Goal: Task Accomplishment & Management: Use online tool/utility

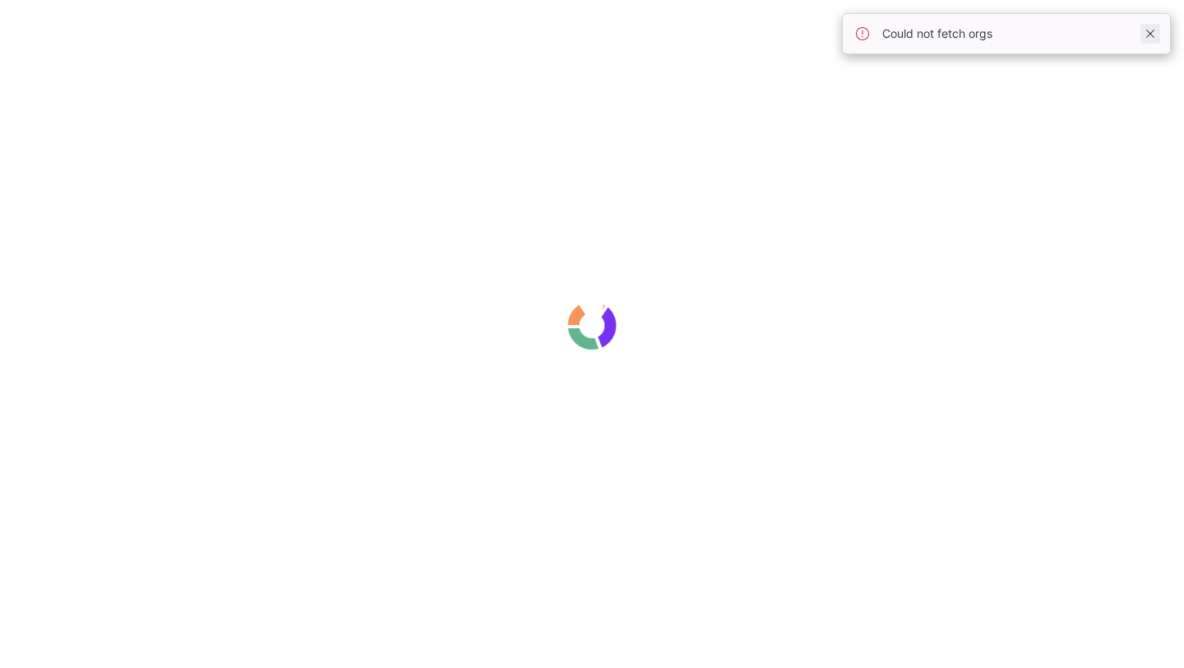
click at [1155, 33] on span at bounding box center [1150, 34] width 20 height 20
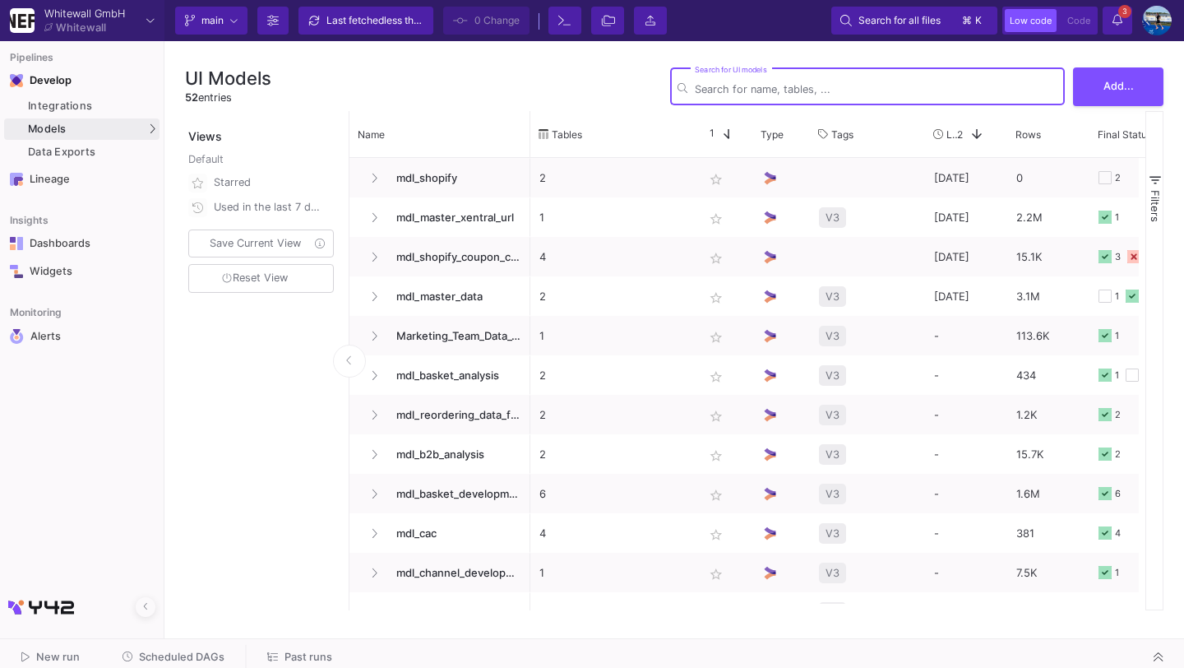
click at [165, 661] on span "Scheduled DAGs" at bounding box center [182, 656] width 86 height 12
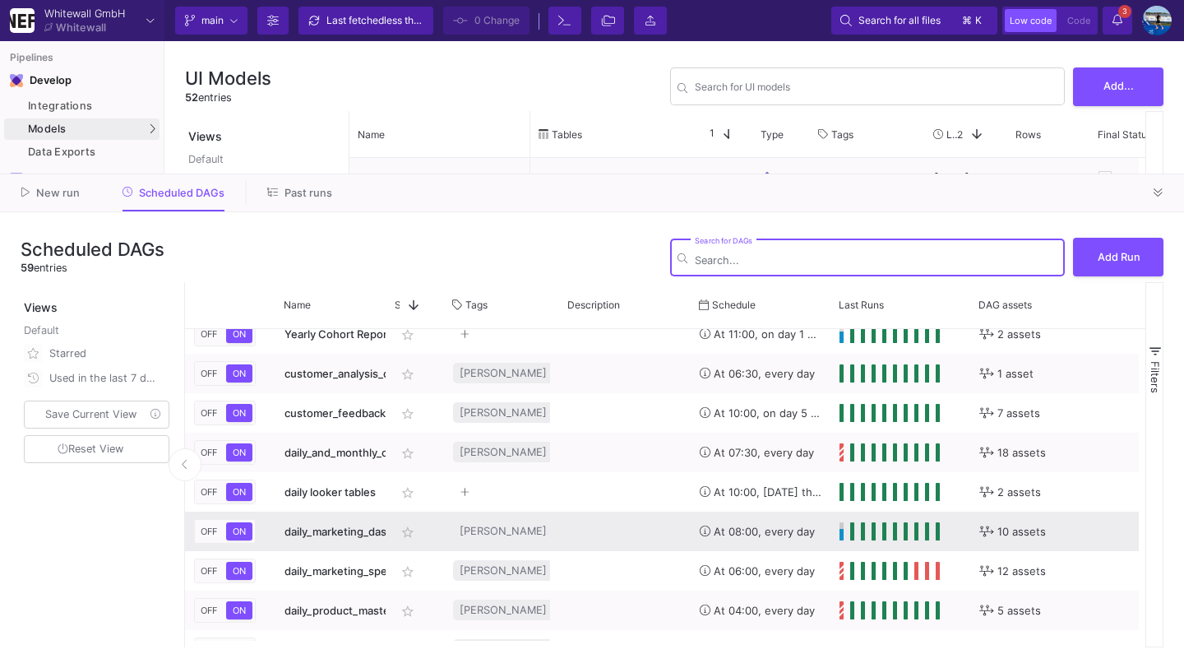
scroll to position [470, 0]
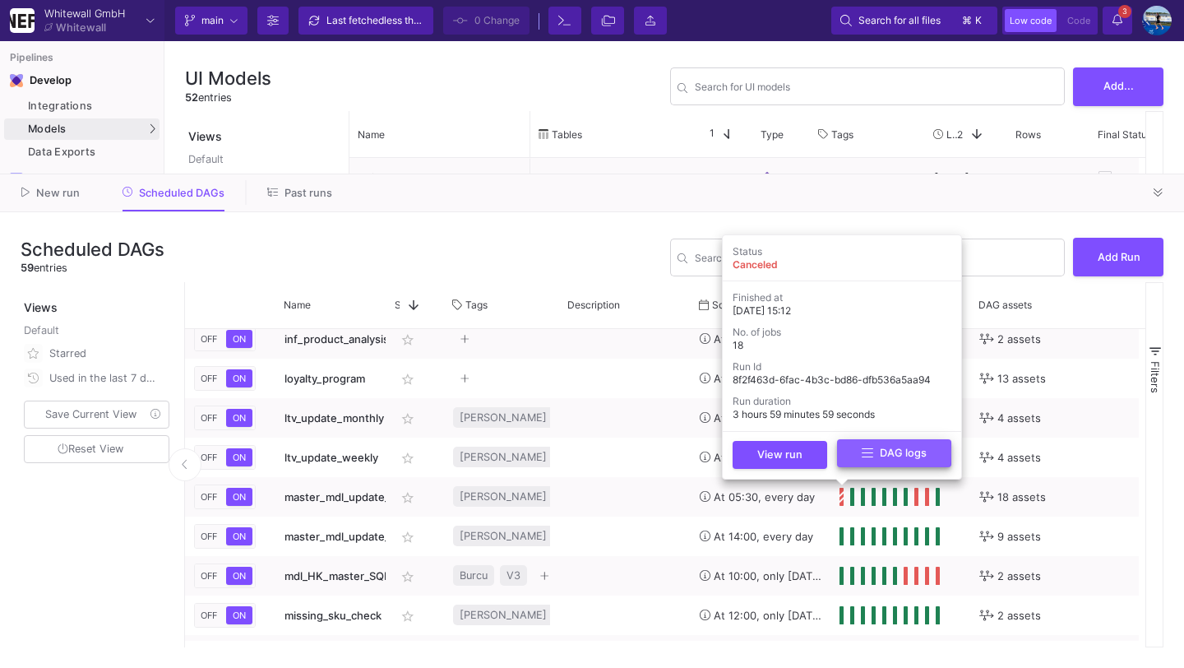
click at [857, 451] on button "DAG logs" at bounding box center [894, 453] width 114 height 29
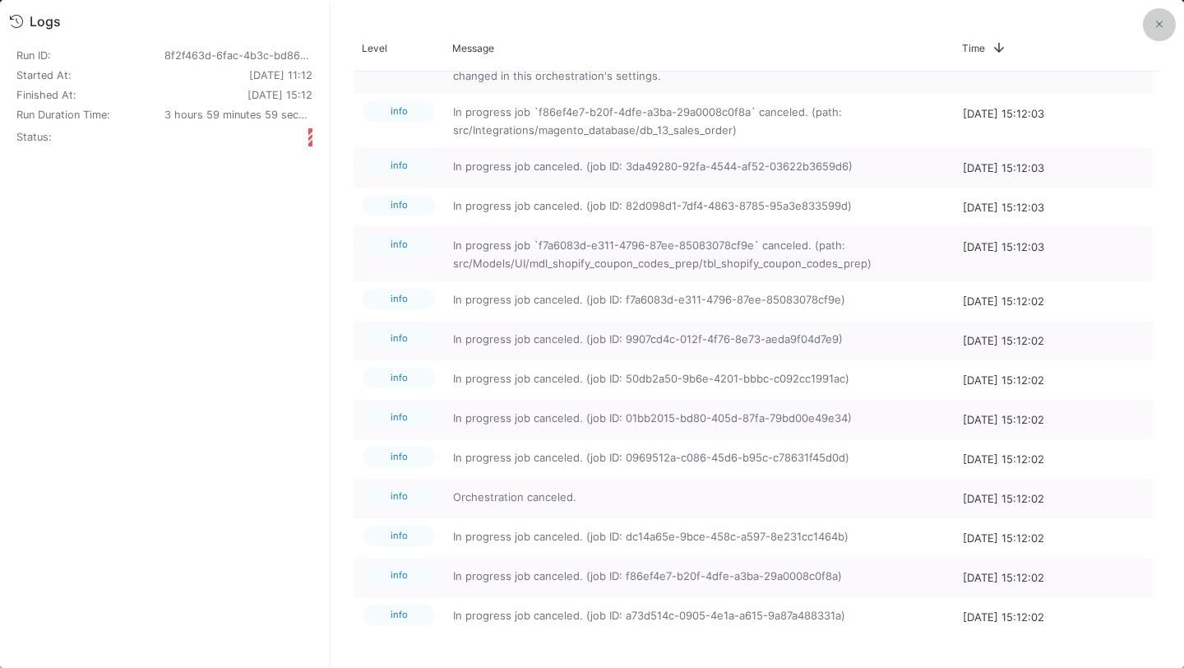
click at [1163, 20] on button at bounding box center [1159, 24] width 33 height 33
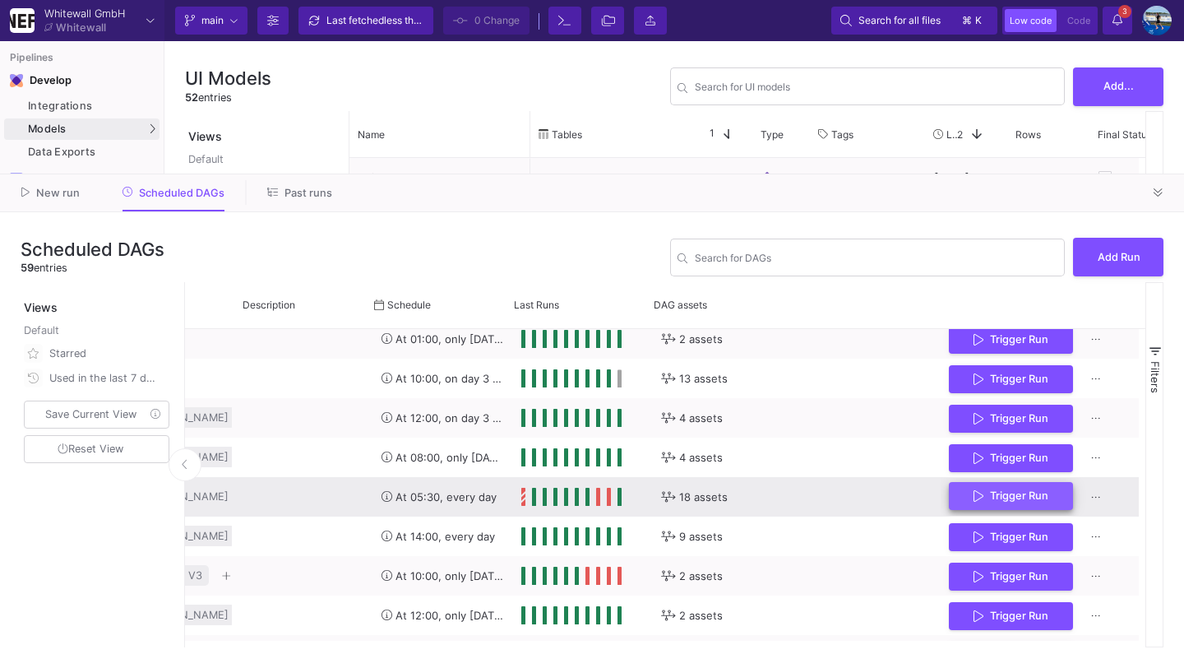
click at [1032, 497] on span "Trigger Run" at bounding box center [1019, 495] width 58 height 12
